Goal: Task Accomplishment & Management: Manage account settings

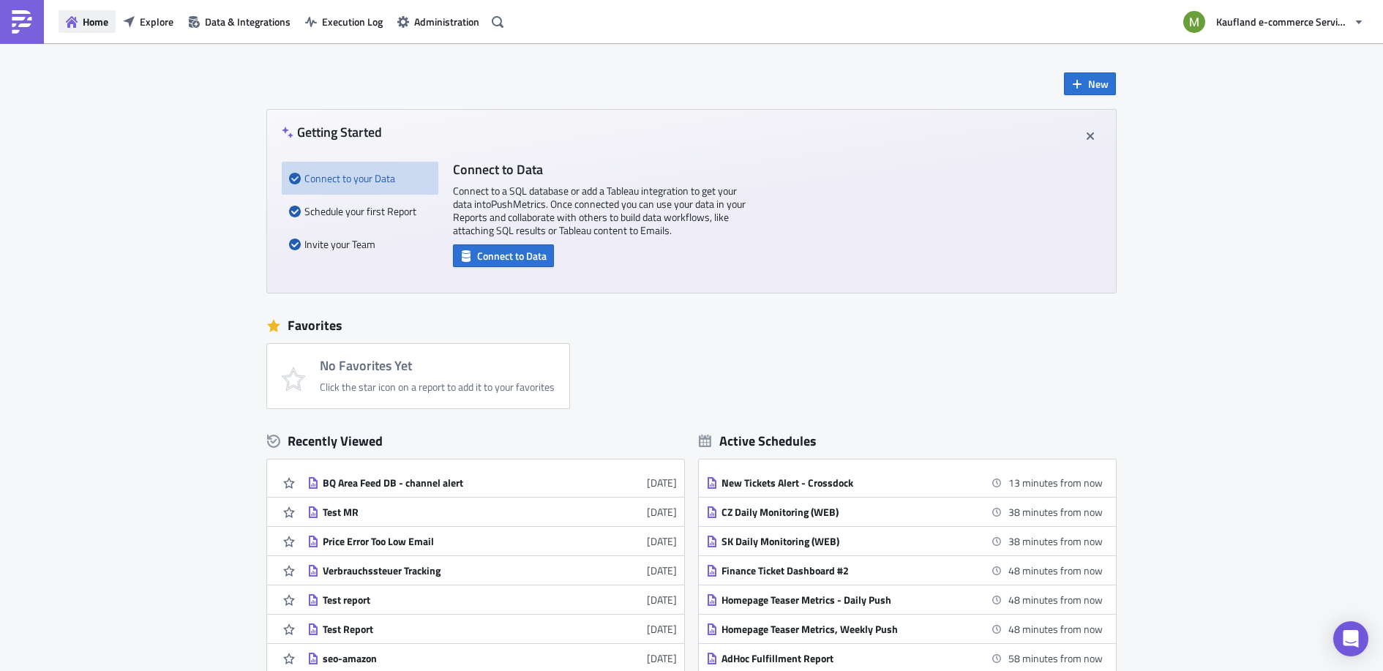
click at [94, 20] on span "Home" at bounding box center [96, 21] width 26 height 15
click at [160, 20] on span "Explore" at bounding box center [157, 21] width 34 height 15
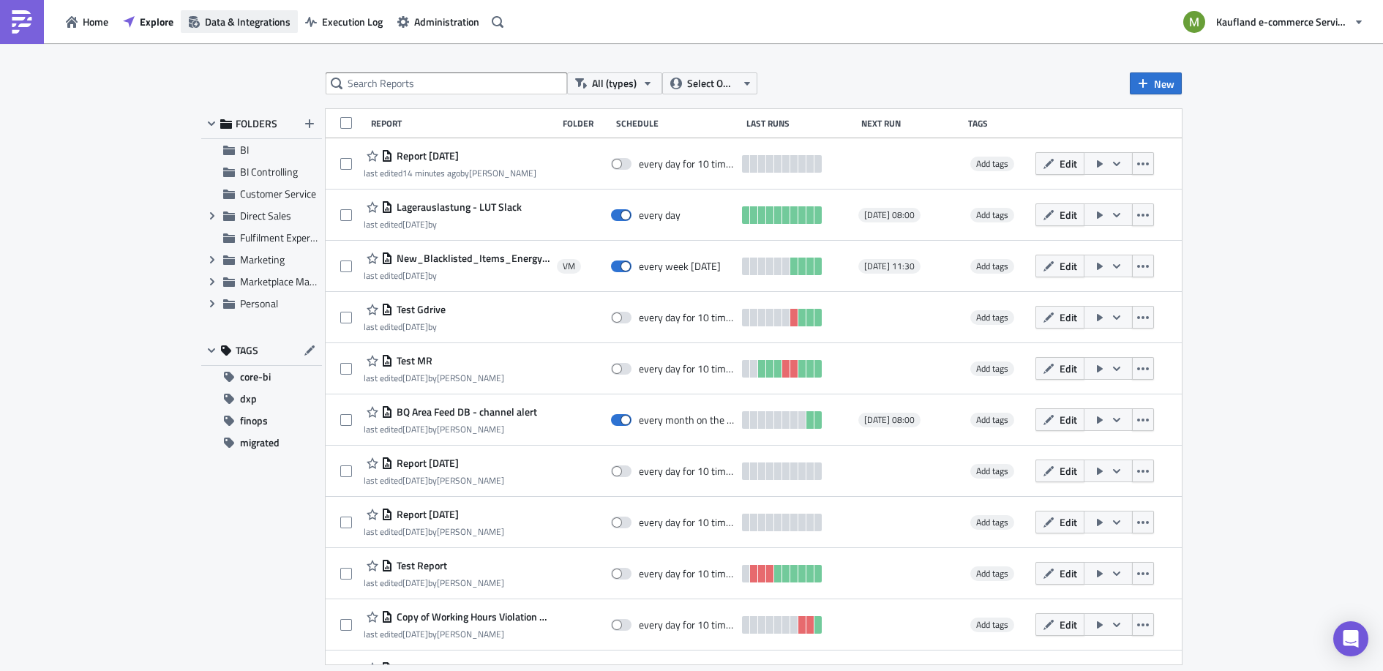
click at [221, 20] on span "Data & Integrations" at bounding box center [248, 21] width 86 height 15
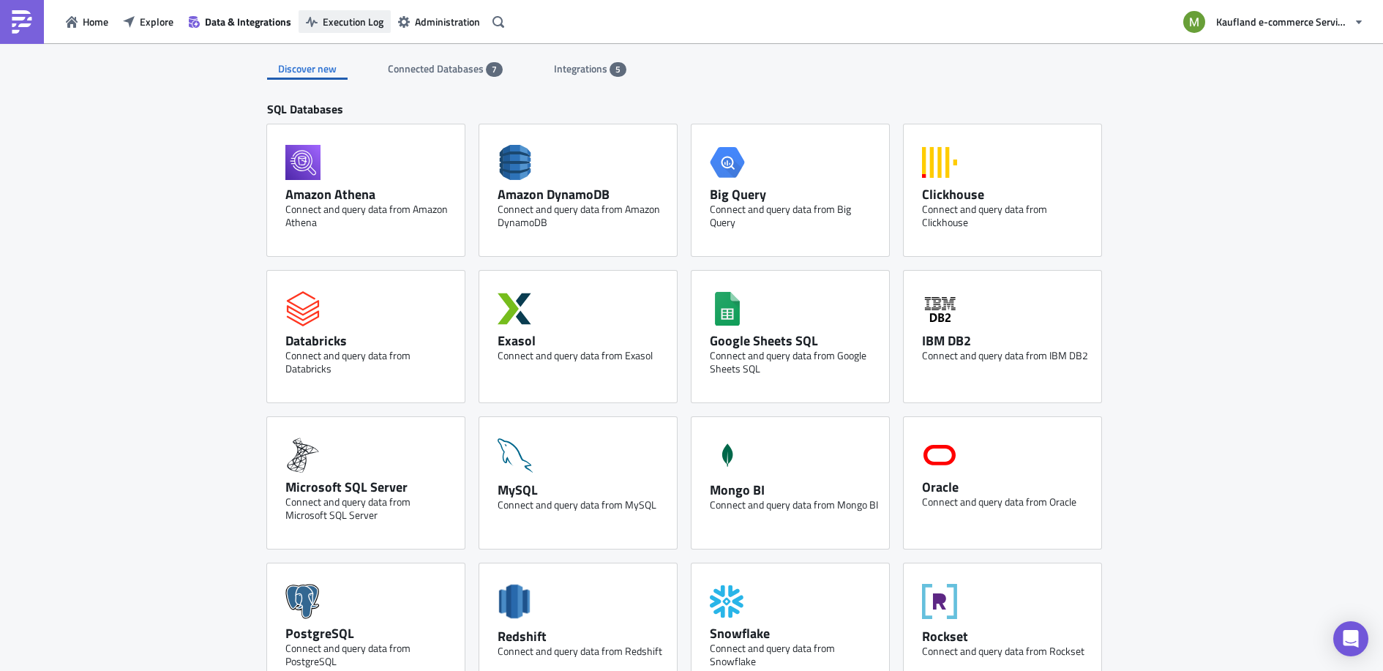
click at [351, 23] on span "Execution Log" at bounding box center [353, 21] width 61 height 15
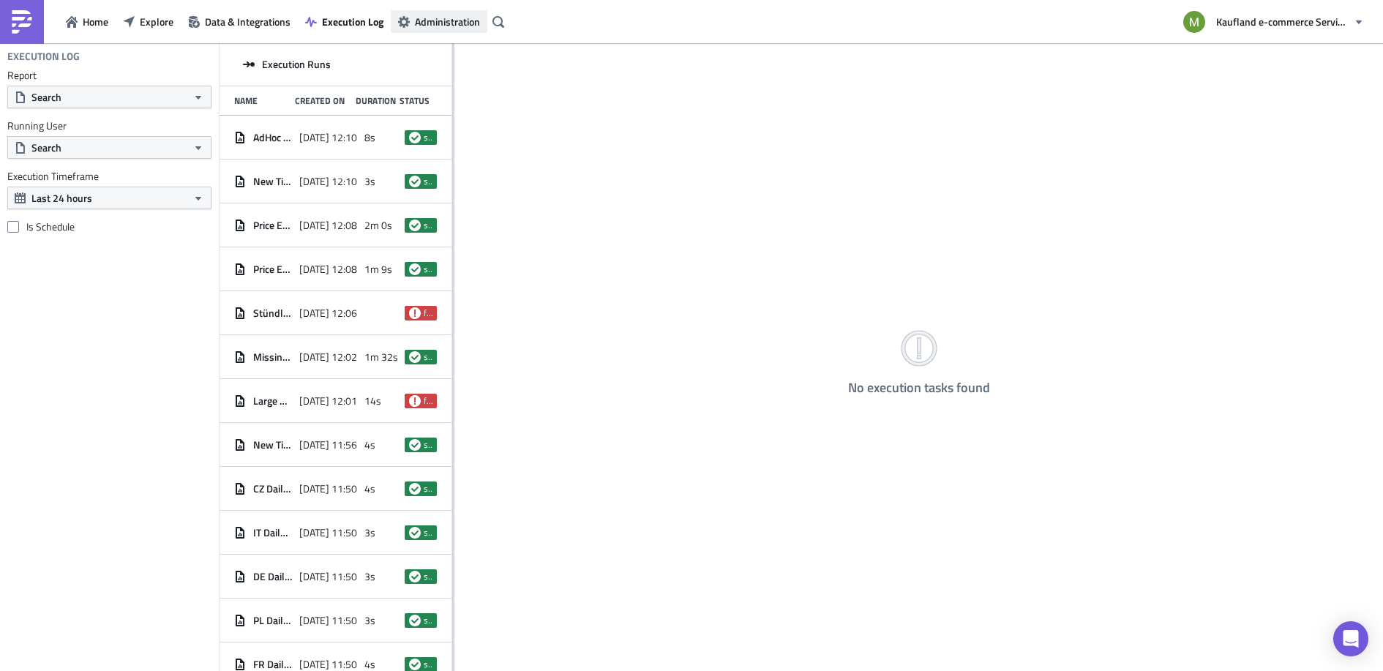
click at [430, 20] on span "Administration" at bounding box center [447, 21] width 65 height 15
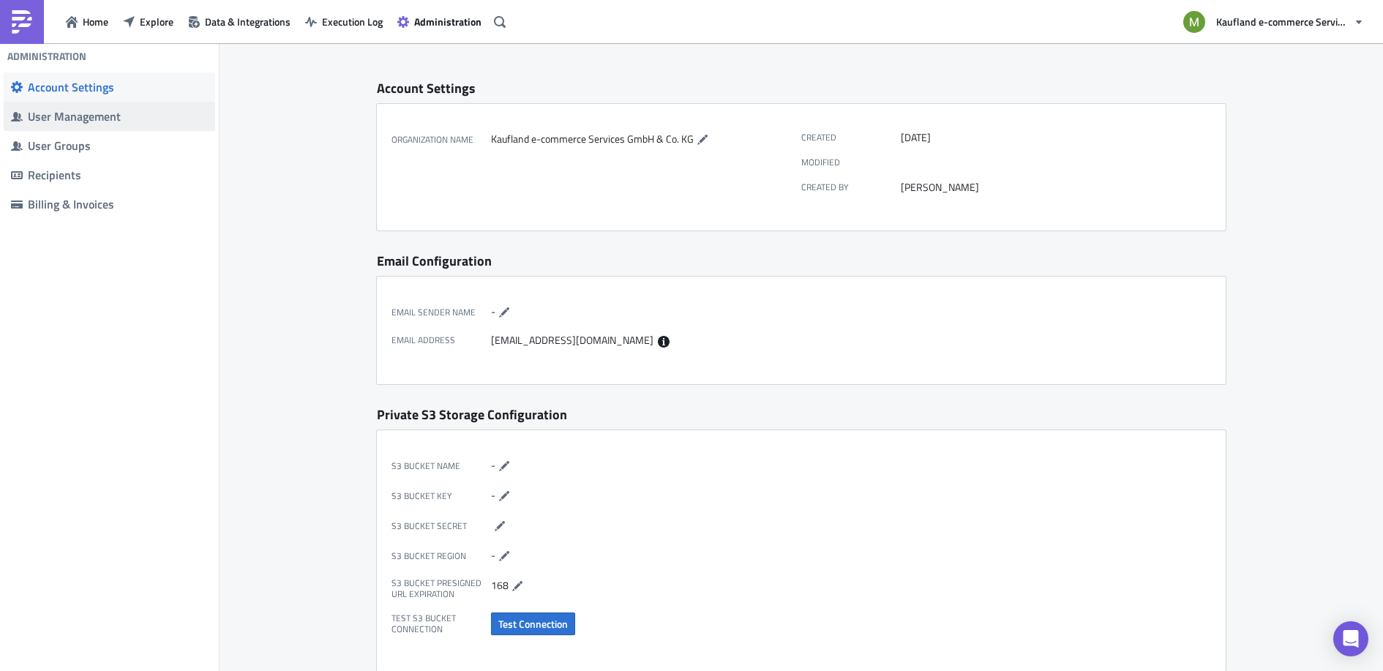
click at [79, 118] on div "User Management" at bounding box center [118, 116] width 180 height 15
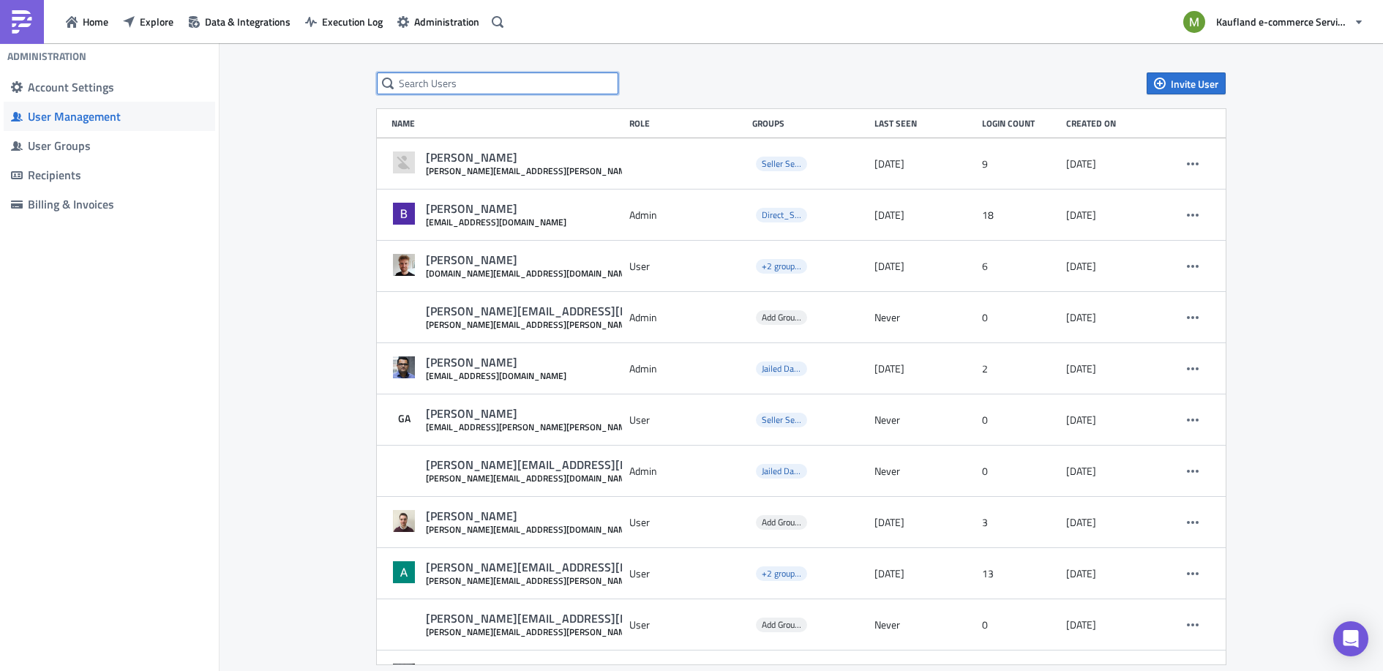
click at [407, 82] on input "text" at bounding box center [497, 83] width 241 height 22
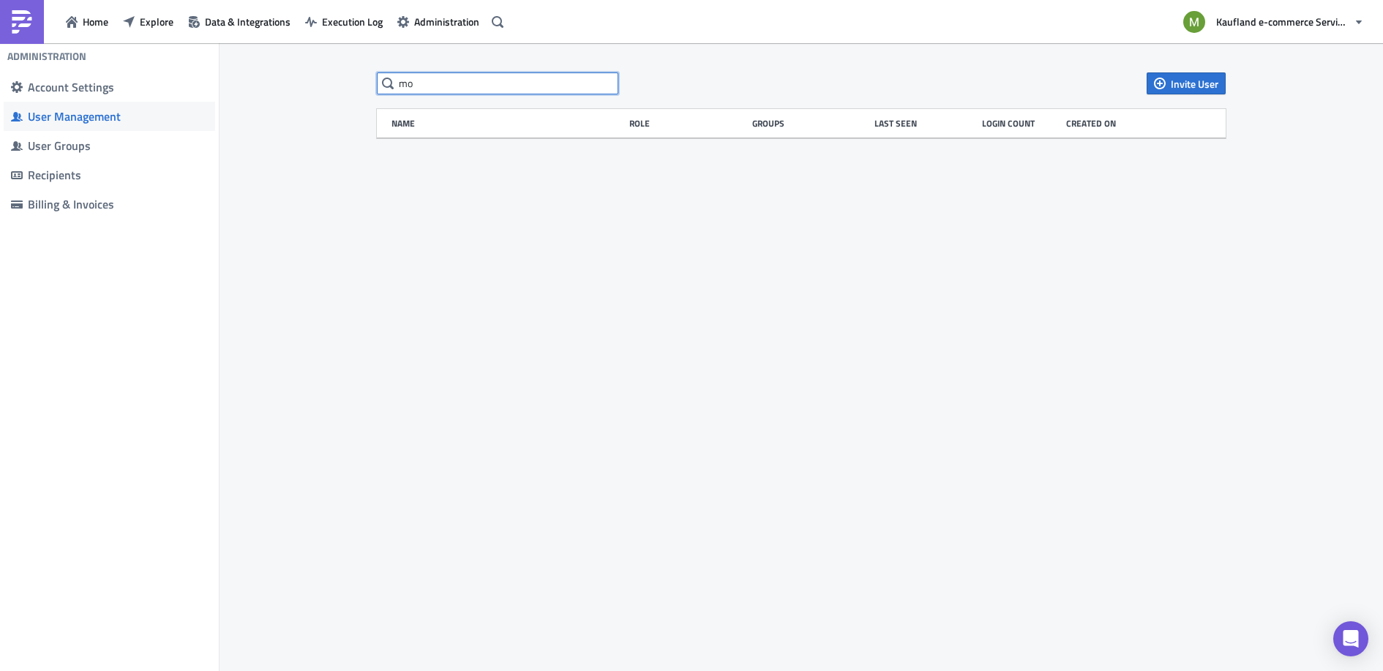
type input "m"
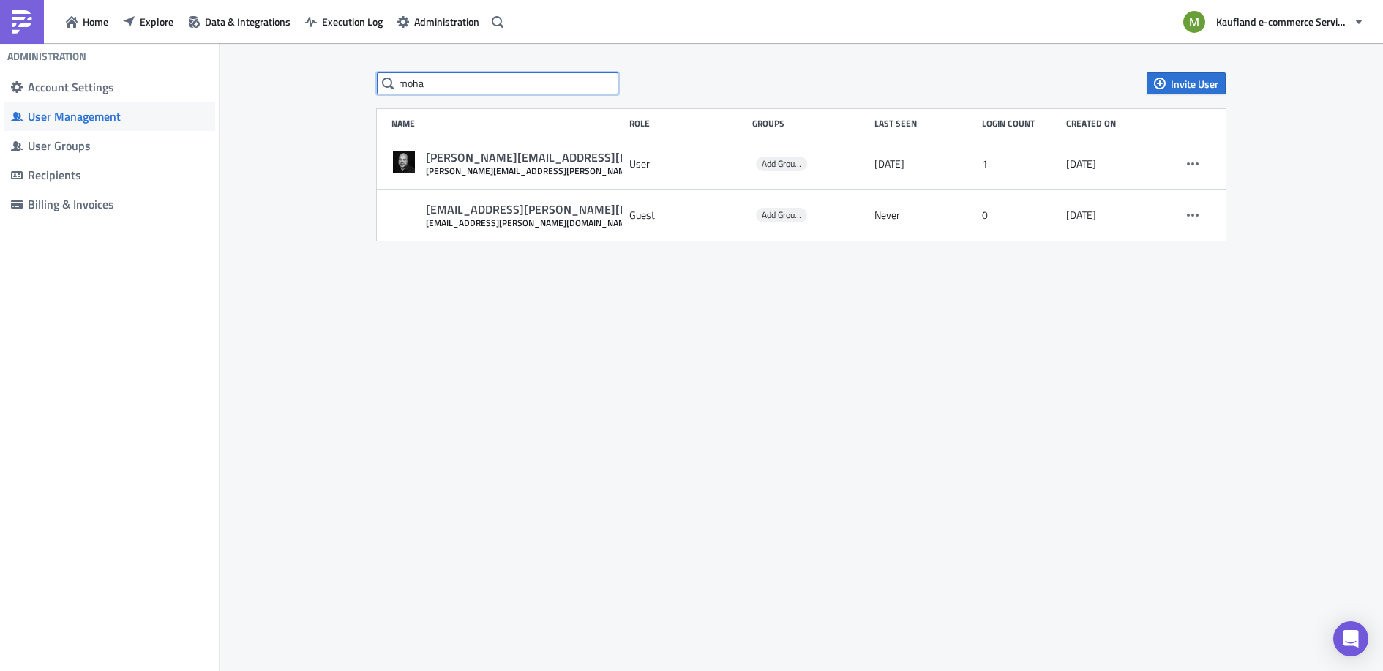
drag, startPoint x: 449, startPoint y: 83, endPoint x: 290, endPoint y: 90, distance: 159.6
click at [290, 90] on div "moha Invite User Name Role Groups Last Seen Login Count Created on [PERSON_NAME…" at bounding box center [801, 358] width 1163 height 630
paste input "[EMAIL_ADDRESS][DOMAIN_NAME]"
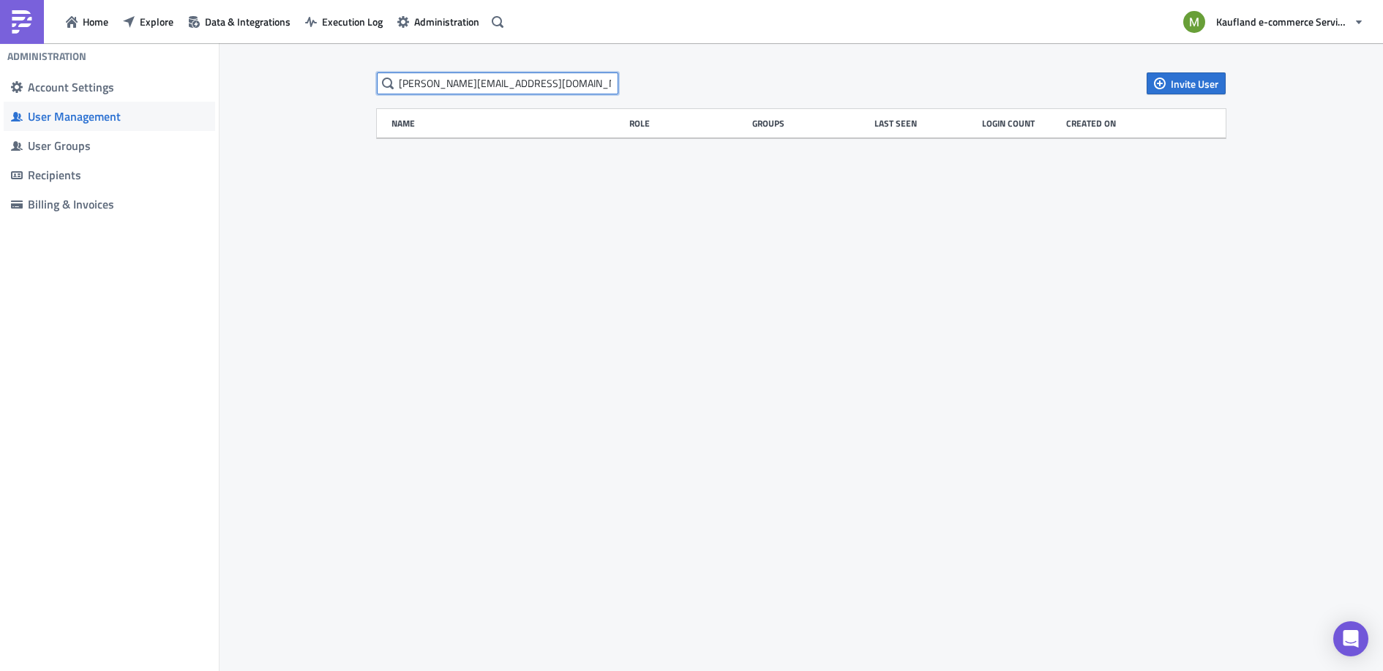
type input "[PERSON_NAME][EMAIL_ADDRESS][DOMAIN_NAME]"
click at [1210, 84] on span "Invite User" at bounding box center [1195, 83] width 48 height 15
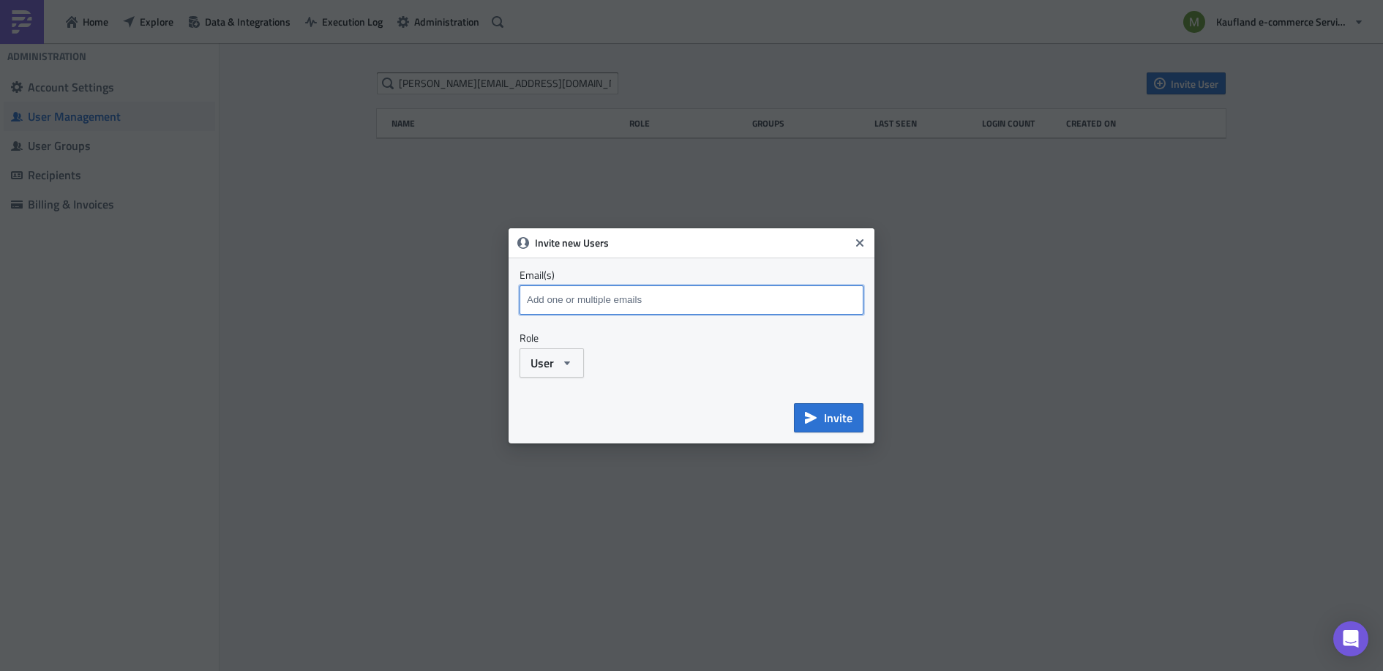
click at [704, 295] on input at bounding box center [693, 300] width 340 height 22
paste input "[PERSON_NAME][EMAIL_ADDRESS][DOMAIN_NAME]"
type input "[PERSON_NAME][EMAIL_ADDRESS][DOMAIN_NAME]"
click at [548, 364] on span "User" at bounding box center [541, 363] width 23 height 18
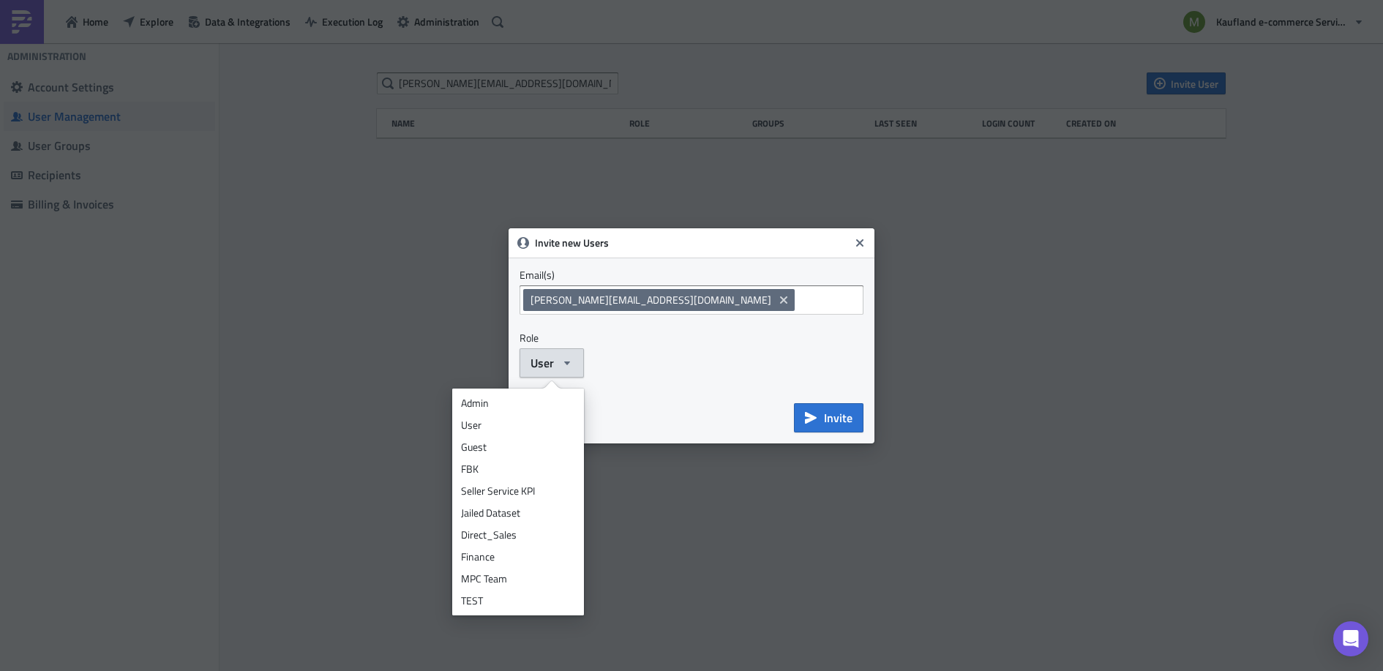
click at [689, 354] on div "User Admin User Guest FBK Seller Service KPI Jailed Dataset Direct_Sales Financ…" at bounding box center [692, 362] width 344 height 29
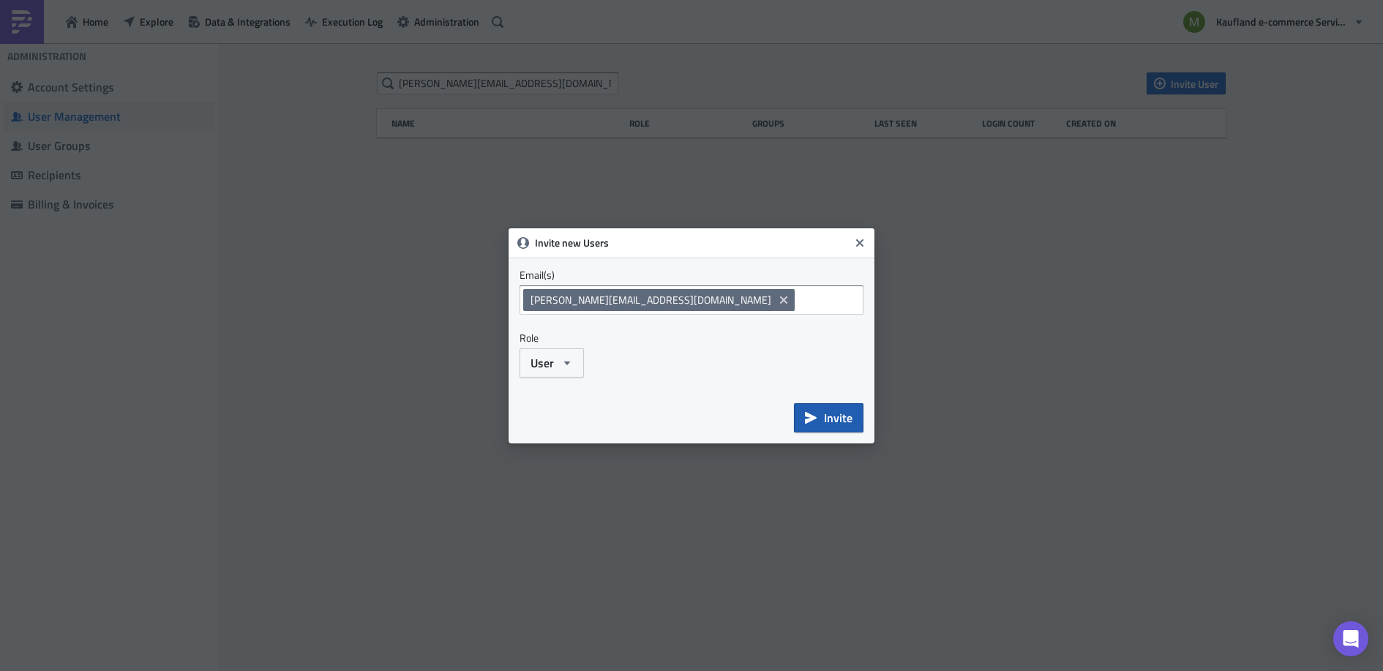
click at [821, 420] on button "Invite" at bounding box center [829, 417] width 70 height 29
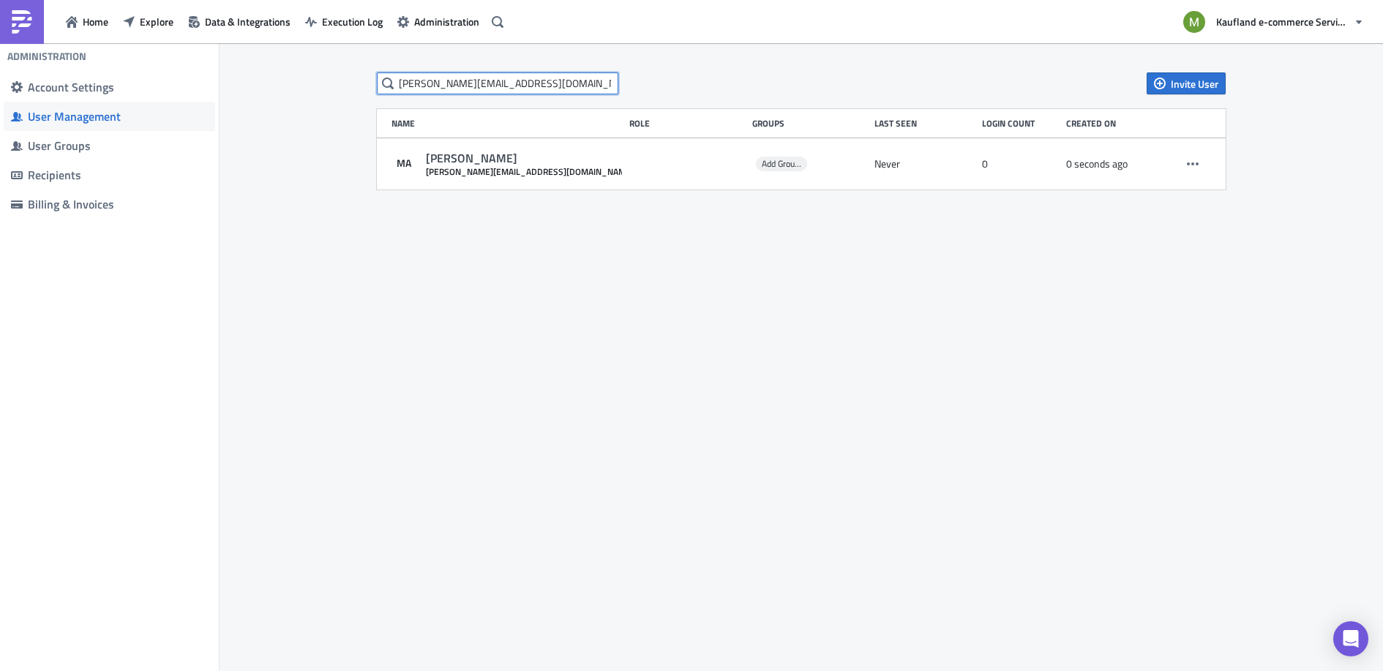
click at [550, 86] on input "[PERSON_NAME][EMAIL_ADDRESS][DOMAIN_NAME]" at bounding box center [497, 83] width 241 height 22
drag, startPoint x: 543, startPoint y: 83, endPoint x: 330, endPoint y: 70, distance: 213.3
click at [330, 70] on div "[PERSON_NAME][EMAIL_ADDRESS][DOMAIN_NAME] Invite User Name Role Groups Last See…" at bounding box center [801, 358] width 1163 height 630
click at [422, 83] on input "text" at bounding box center [497, 83] width 241 height 22
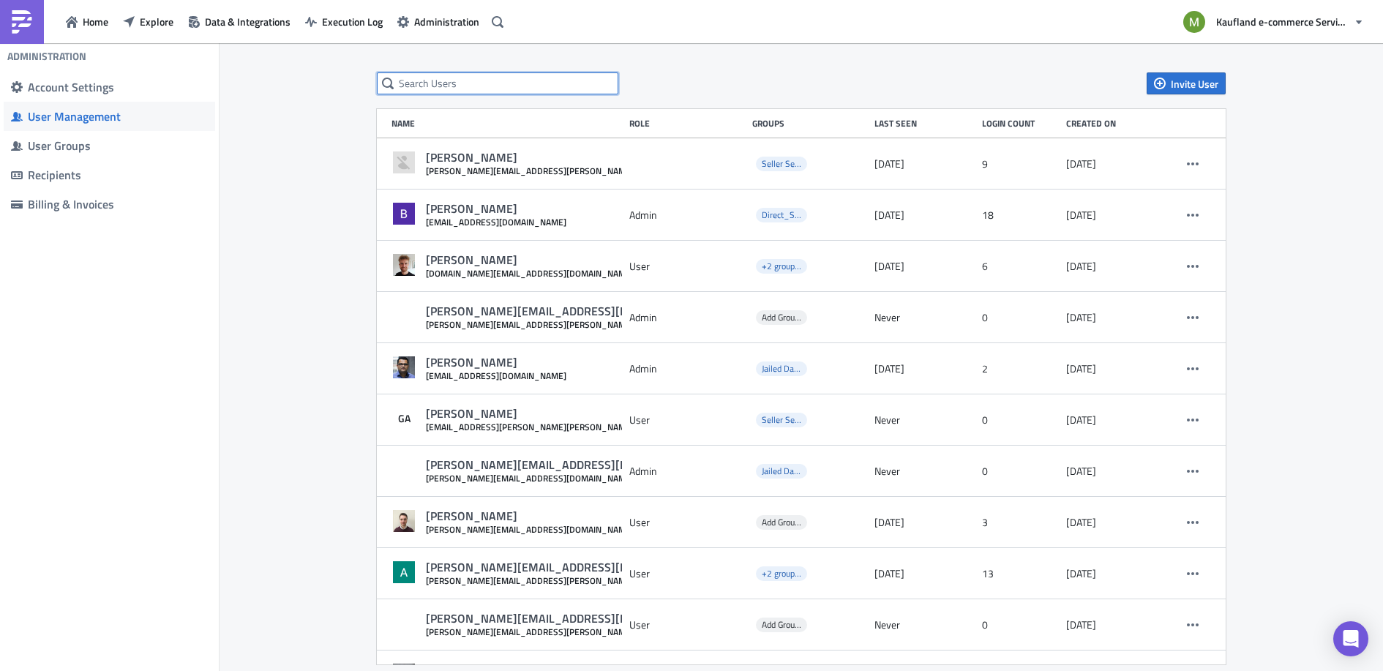
paste input "[PERSON_NAME][EMAIL_ADDRESS][DOMAIN_NAME]"
type input "[PERSON_NAME][EMAIL_ADDRESS][DOMAIN_NAME]"
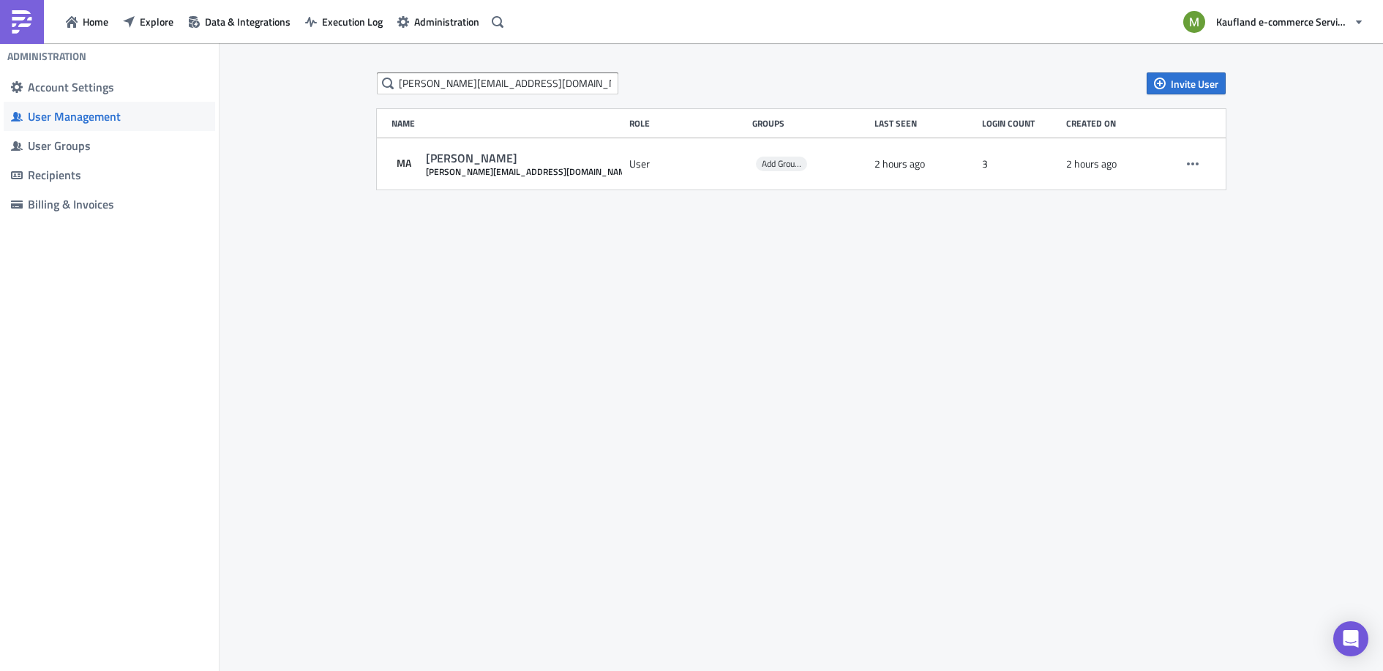
click at [508, 312] on div "[PERSON_NAME][EMAIL_ADDRESS][DOMAIN_NAME] Invite User Name Role Groups Last See…" at bounding box center [801, 358] width 1163 height 630
click at [104, 91] on div "Account Settings" at bounding box center [118, 87] width 180 height 15
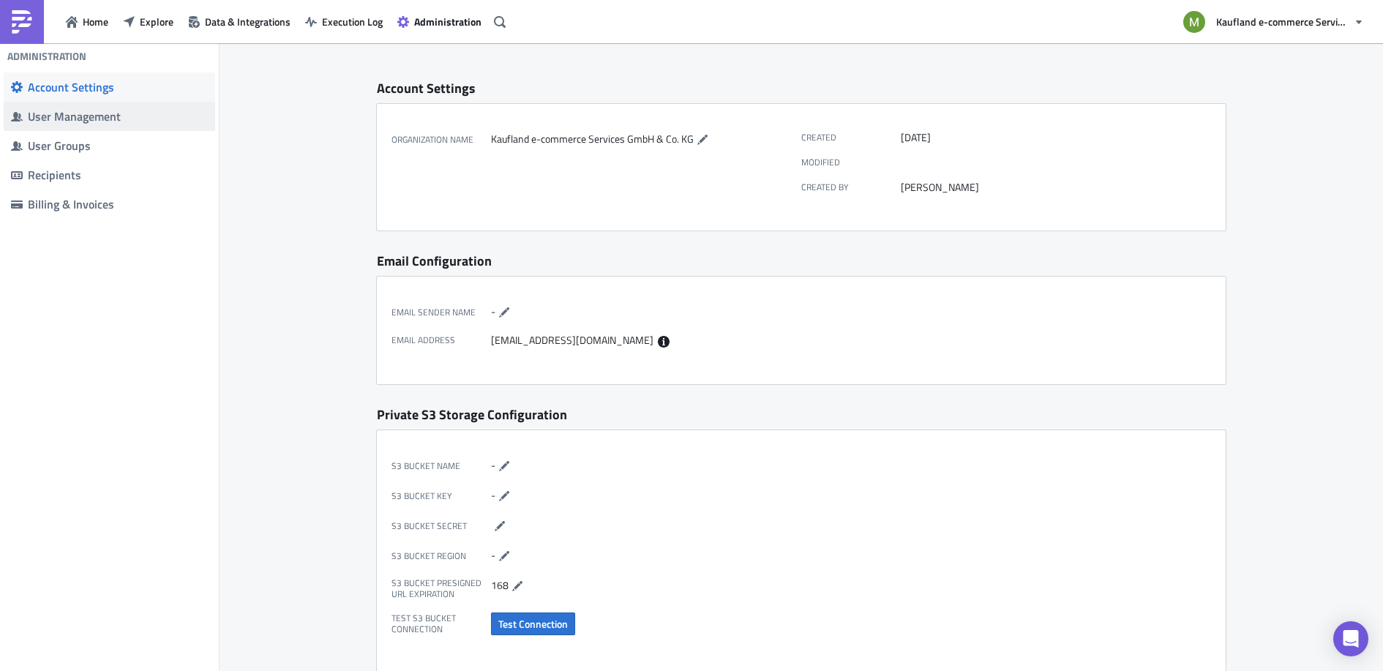
click at [105, 117] on div "User Management" at bounding box center [118, 116] width 180 height 15
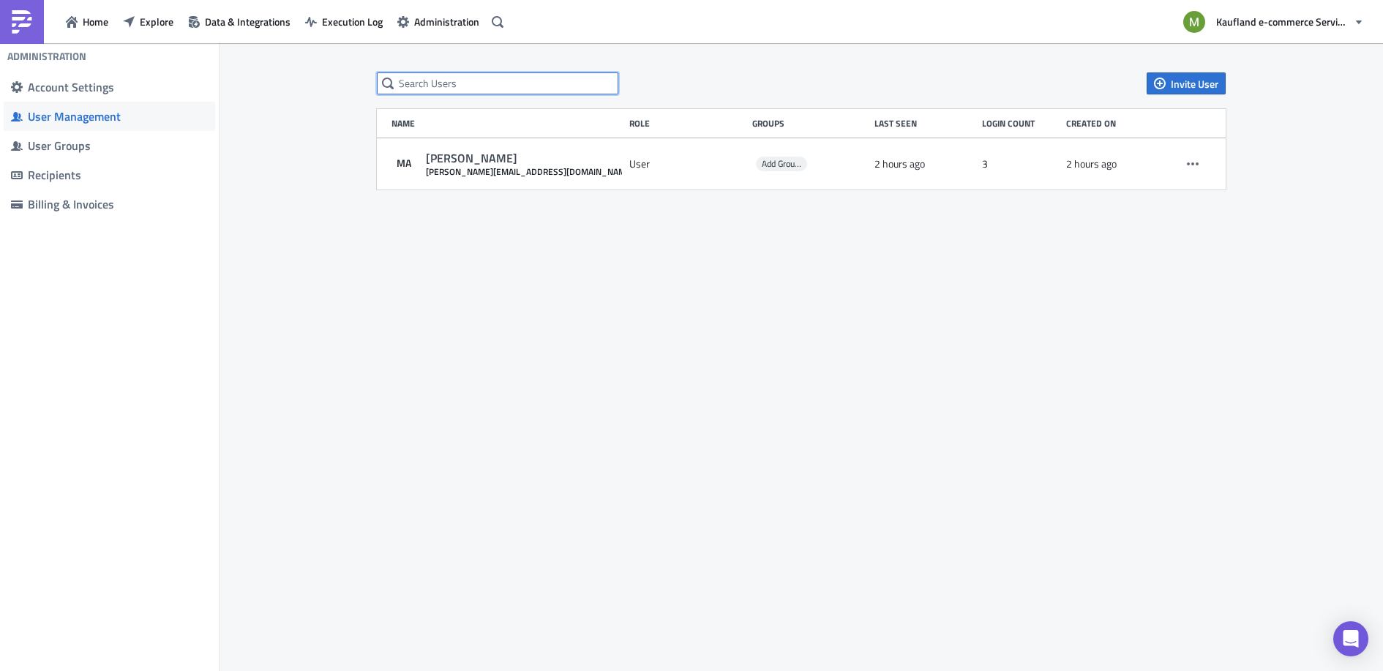
click at [458, 77] on input "text" at bounding box center [497, 83] width 241 height 22
paste input "[PERSON_NAME][EMAIL_ADDRESS][DOMAIN_NAME]"
drag, startPoint x: 550, startPoint y: 86, endPoint x: 449, endPoint y: 86, distance: 100.2
click at [449, 86] on input "[PERSON_NAME][EMAIL_ADDRESS][DOMAIN_NAME]" at bounding box center [497, 83] width 241 height 22
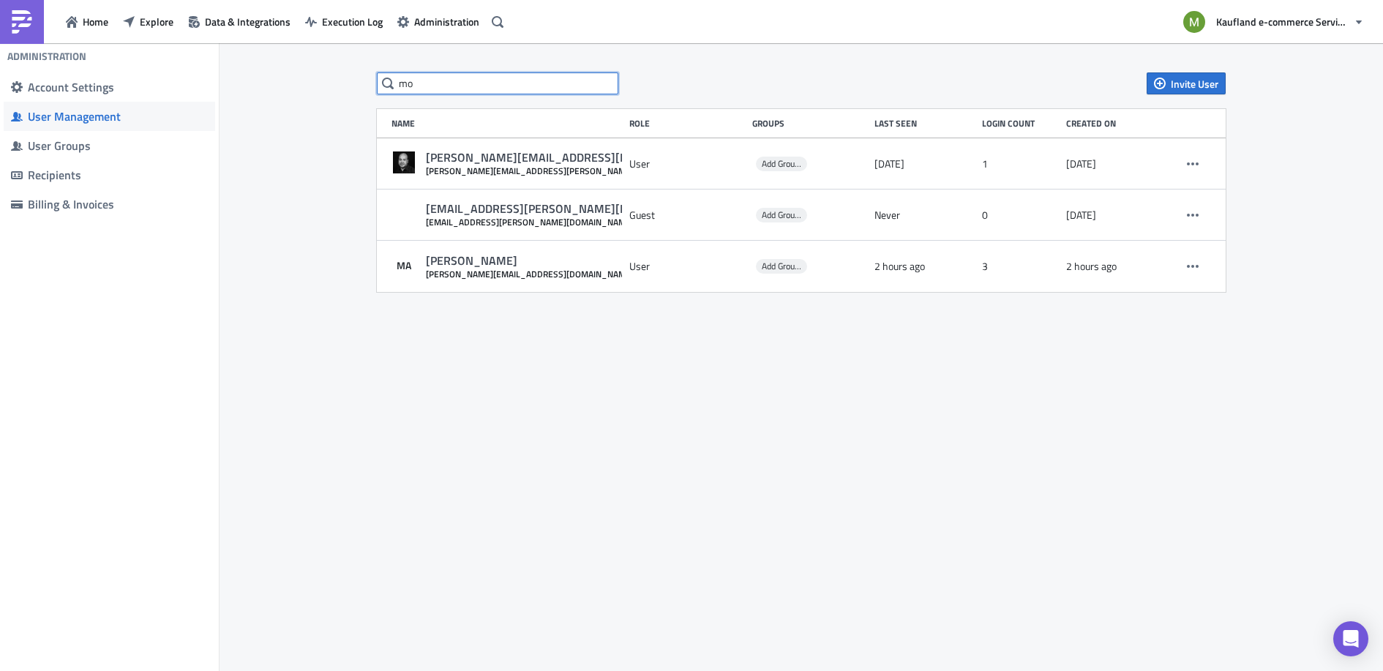
type input "m"
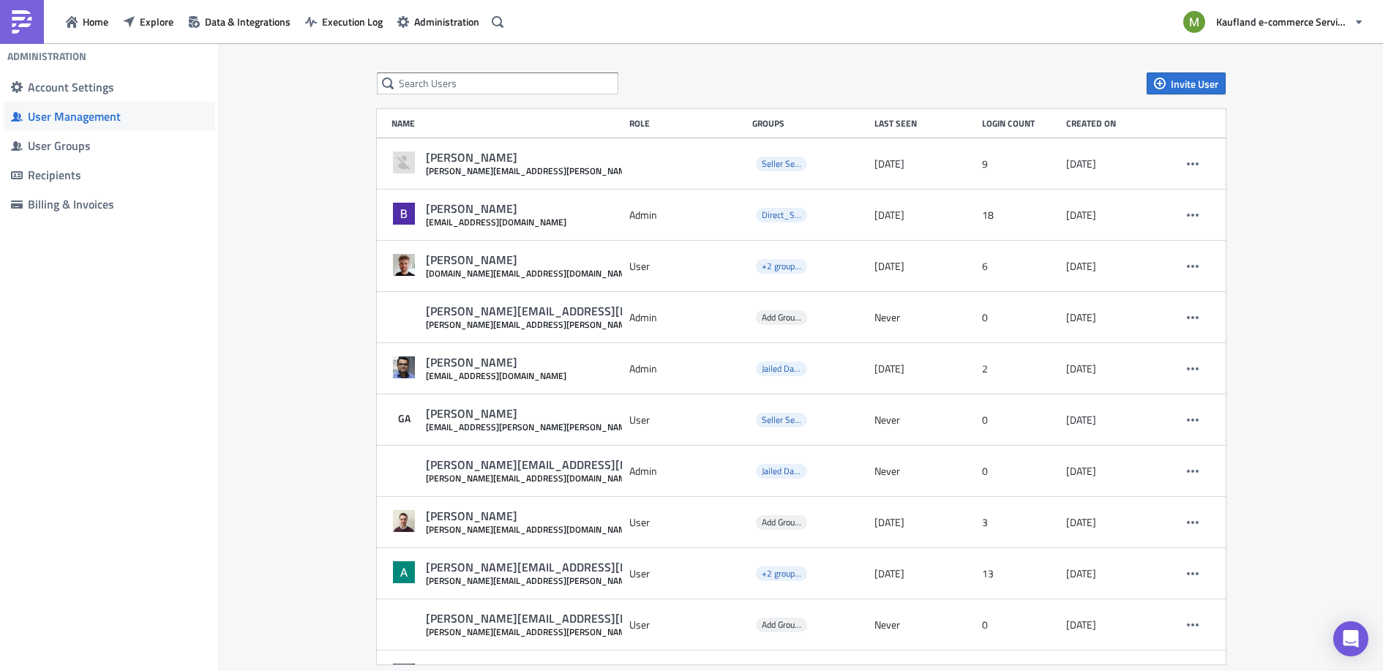
click at [1091, 125] on div "Created on" at bounding box center [1112, 123] width 92 height 11
click at [547, 87] on input "text" at bounding box center [497, 83] width 241 height 22
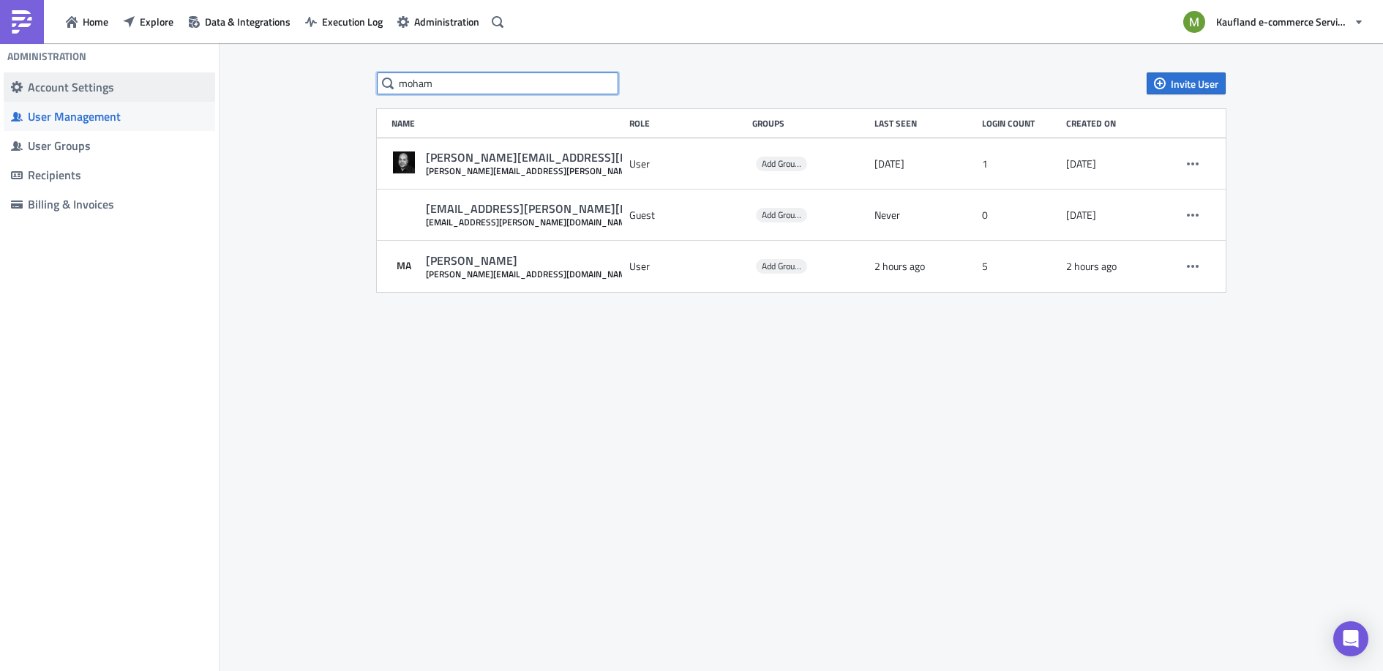
type input "moham"
click at [69, 92] on div "Account Settings" at bounding box center [118, 87] width 180 height 15
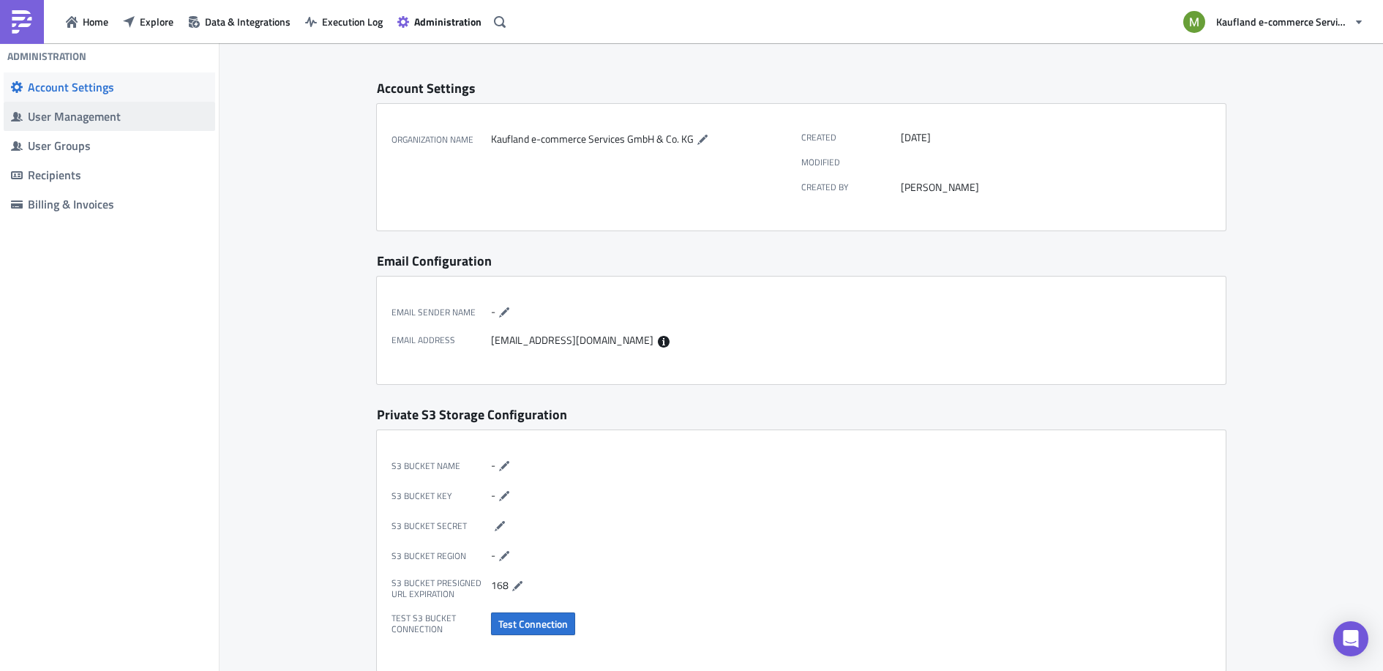
click at [67, 115] on div "User Management" at bounding box center [118, 116] width 180 height 15
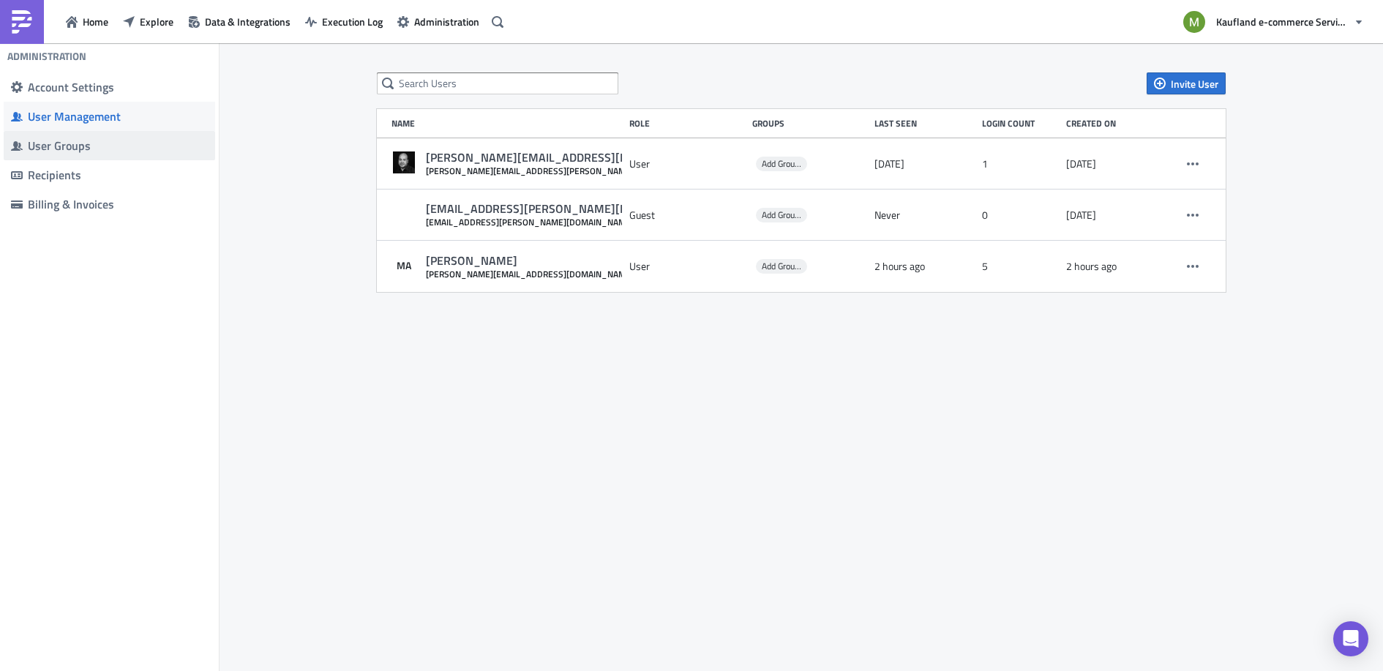
click at [79, 145] on div "User Groups" at bounding box center [118, 145] width 180 height 15
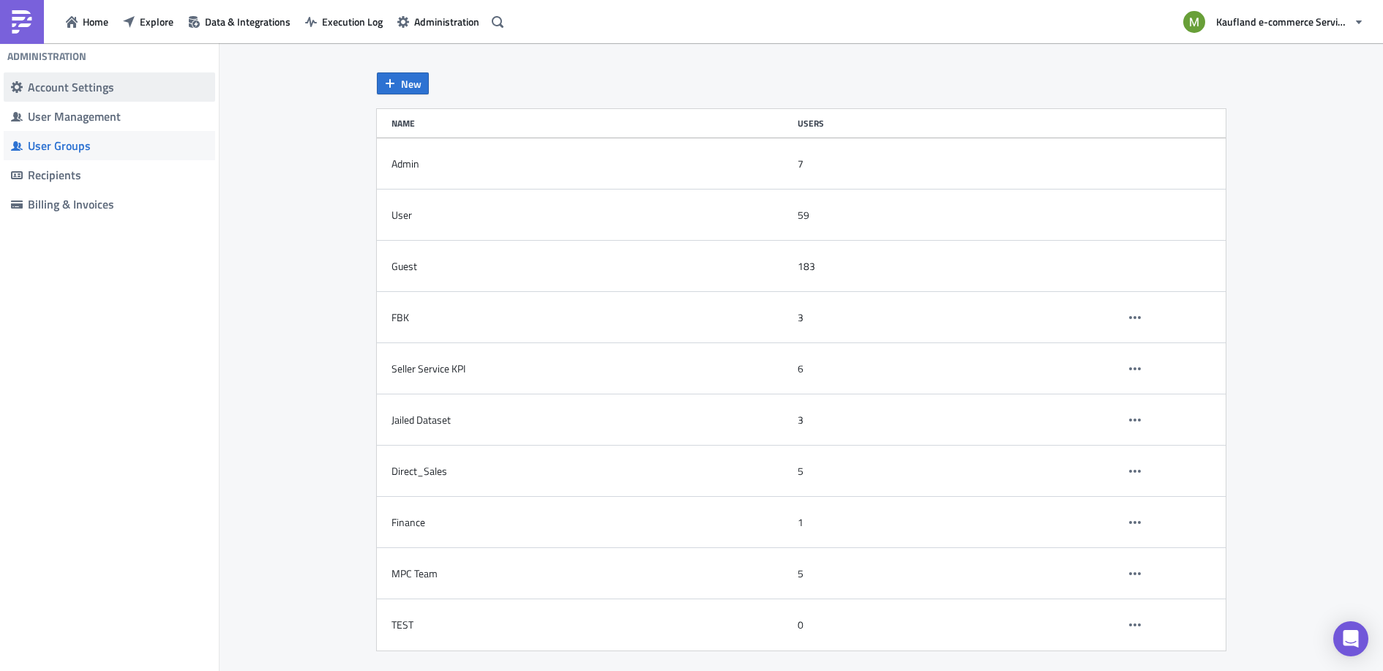
click at [80, 87] on div "Account Settings" at bounding box center [118, 87] width 180 height 15
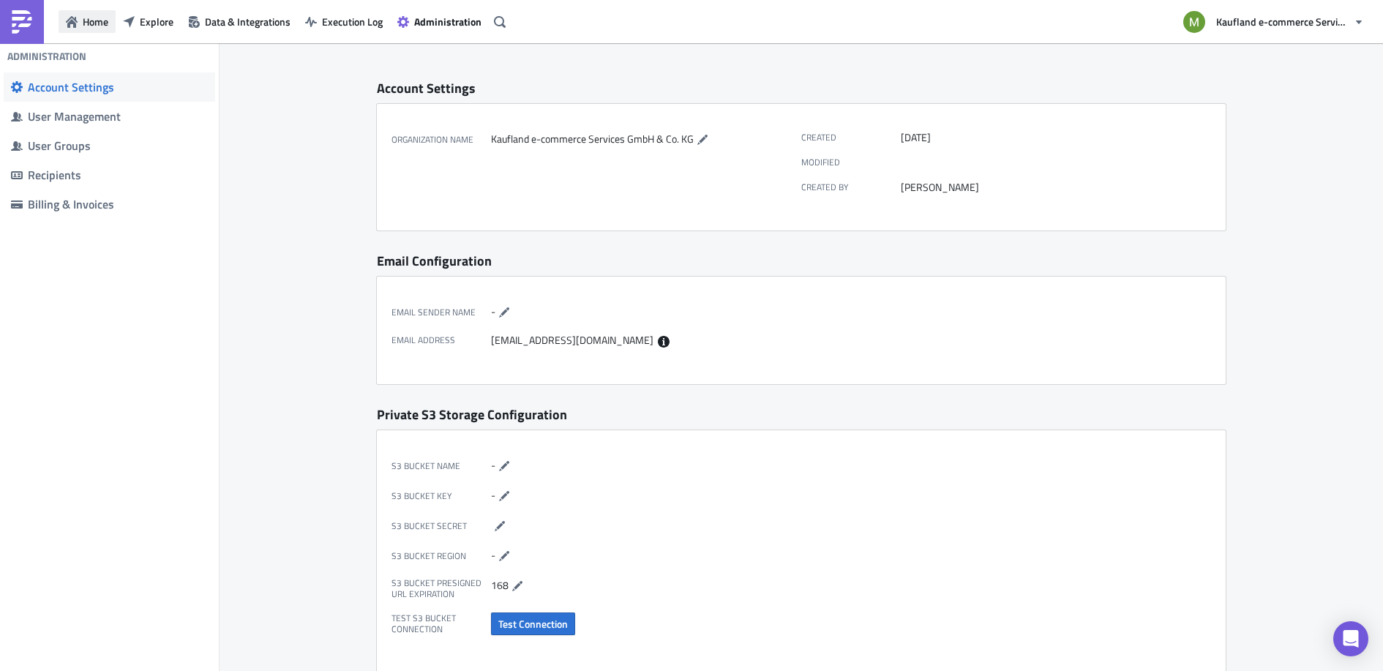
click at [87, 29] on button "Home" at bounding box center [87, 21] width 57 height 23
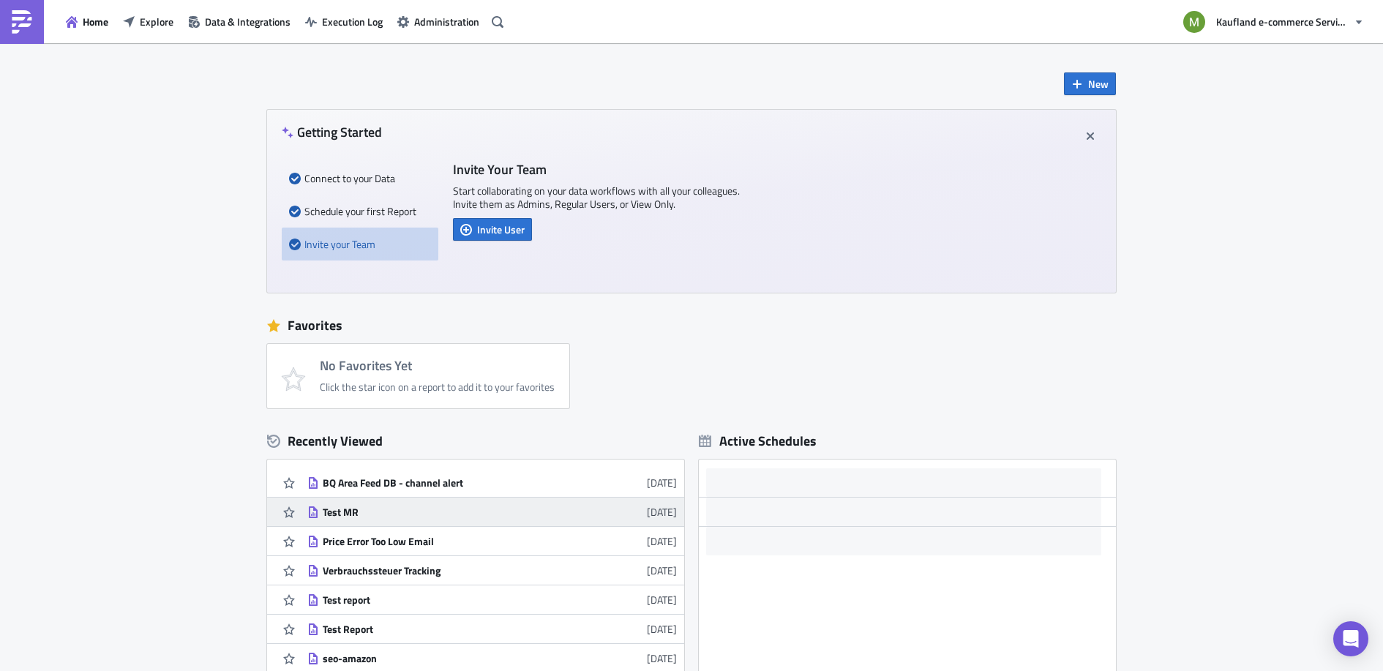
click at [403, 500] on link "Test MR [DATE]" at bounding box center [492, 512] width 370 height 29
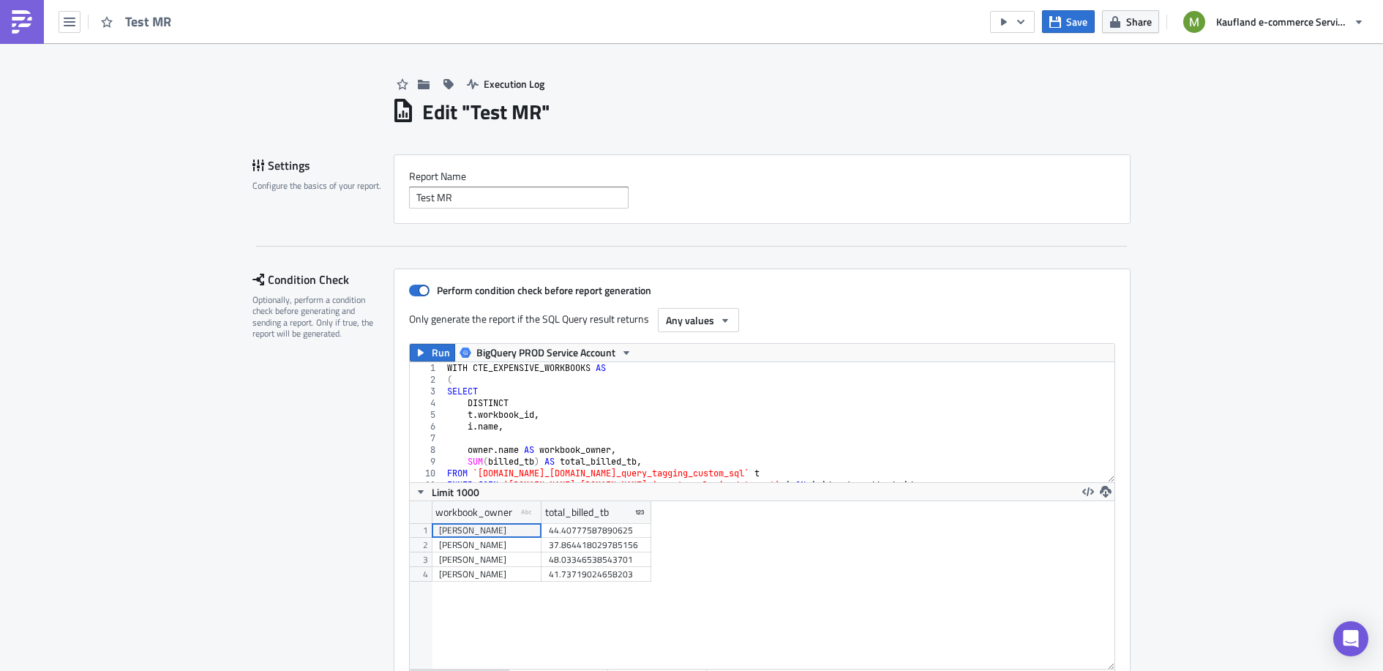
scroll to position [168, 705]
click at [1022, 19] on icon "button" at bounding box center [1021, 22] width 12 height 12
click at [1121, 19] on icon "button" at bounding box center [1115, 22] width 12 height 12
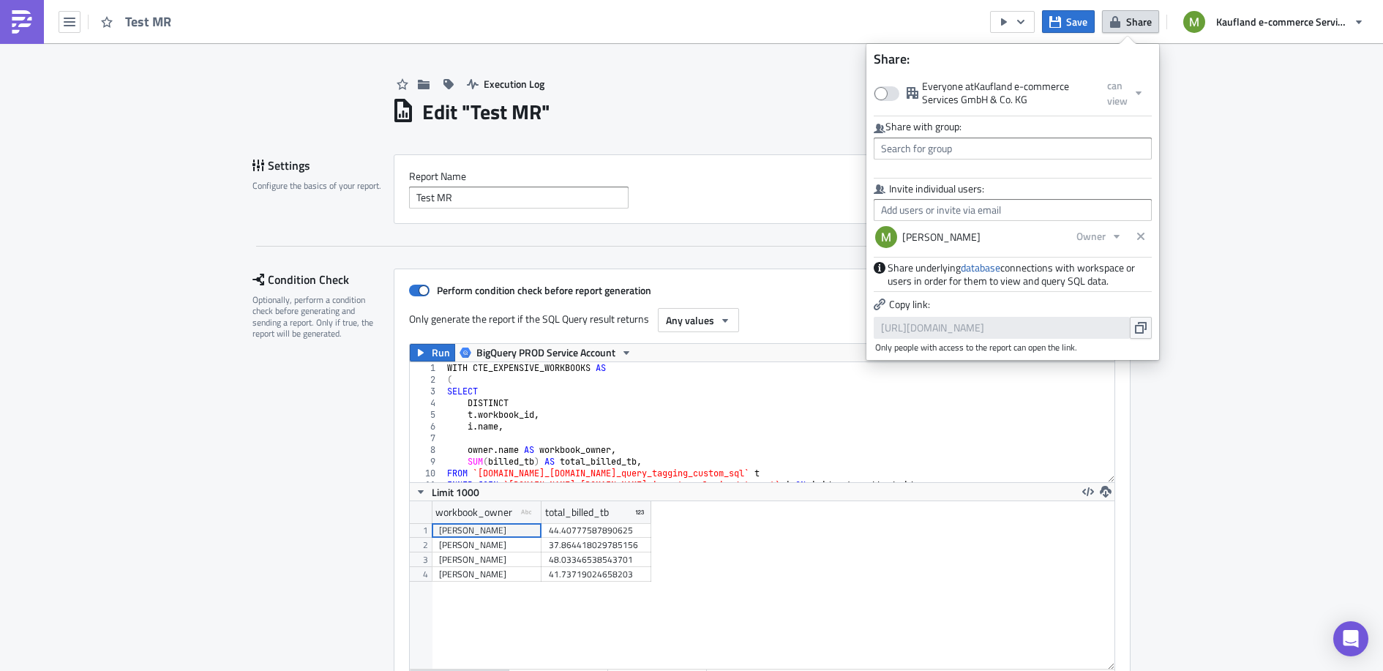
click at [769, 86] on div "Execution Log" at bounding box center [760, 69] width 739 height 52
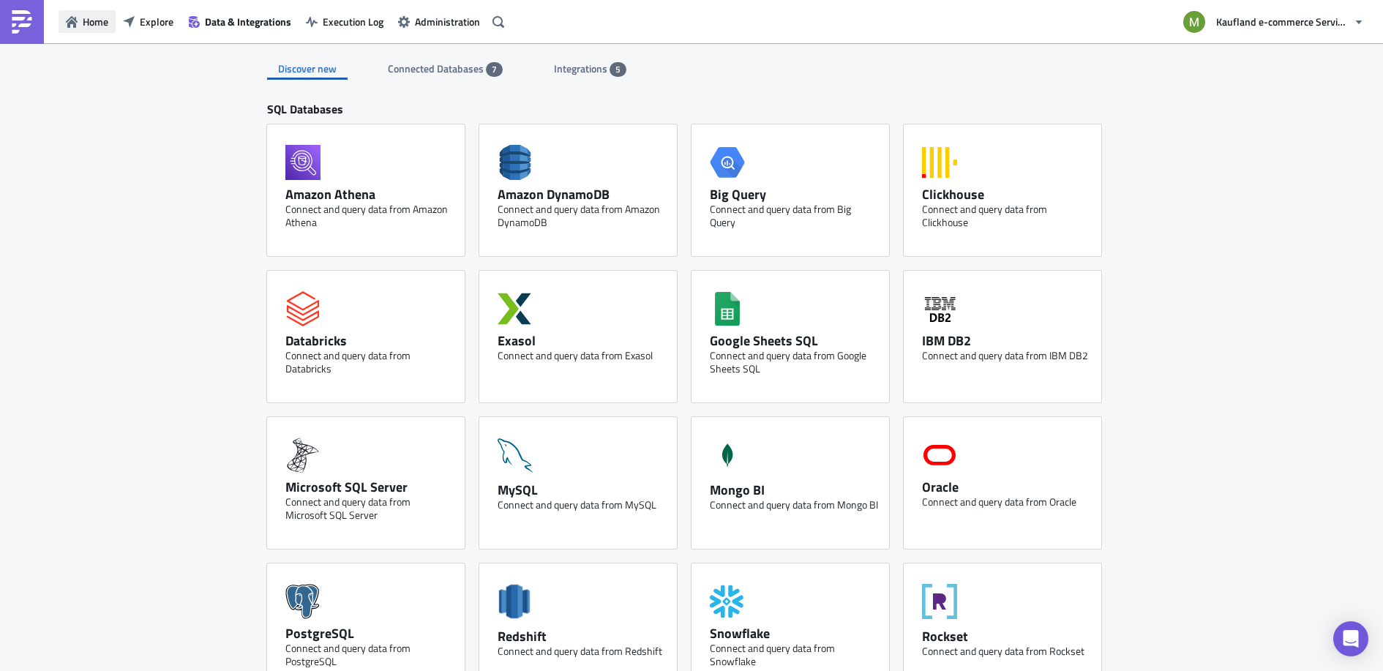
click at [89, 22] on span "Home" at bounding box center [96, 21] width 26 height 15
